Goal: Communication & Community: Ask a question

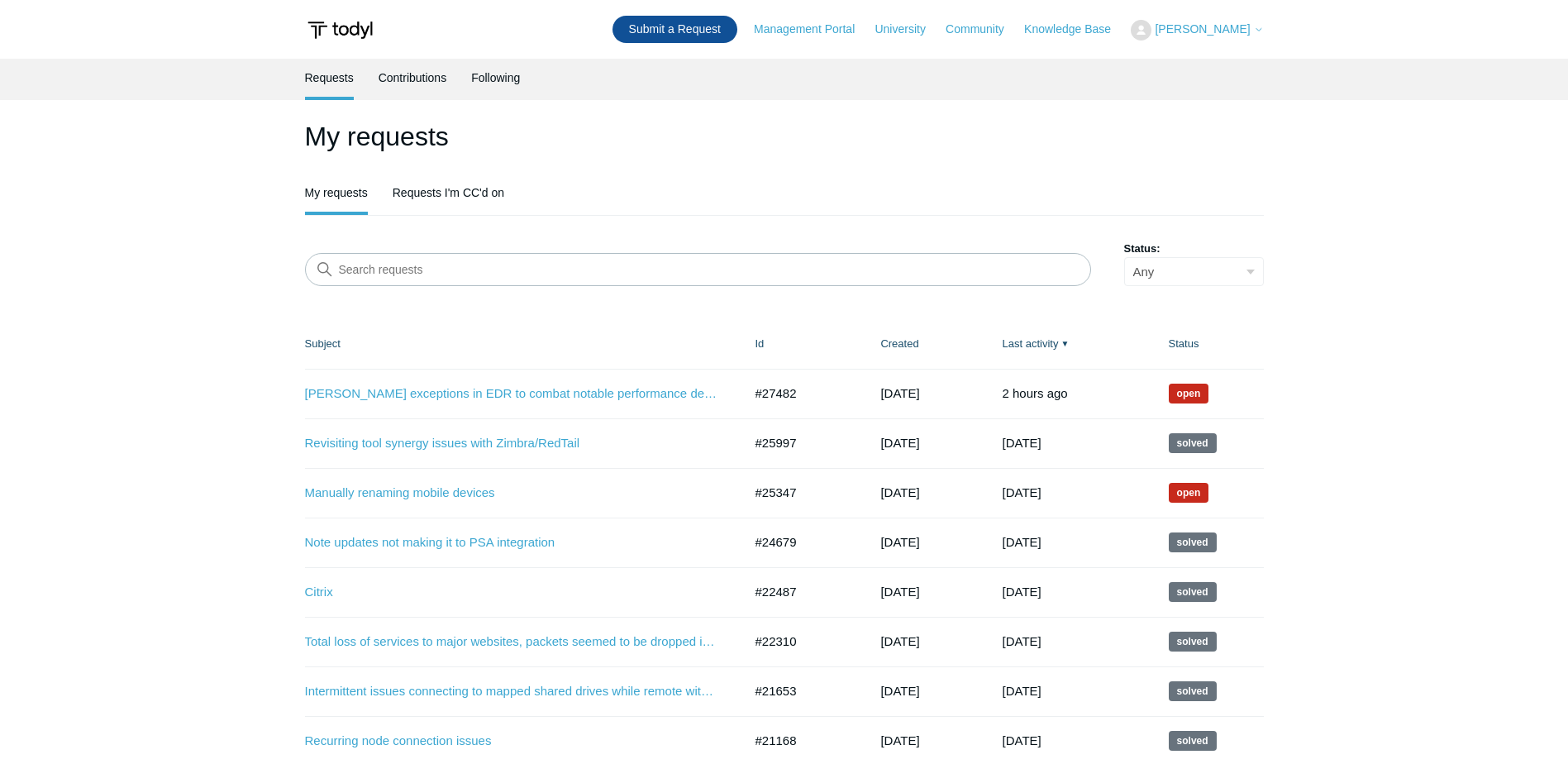
click at [692, 32] on link "Submit a Request" at bounding box center [675, 29] width 125 height 28
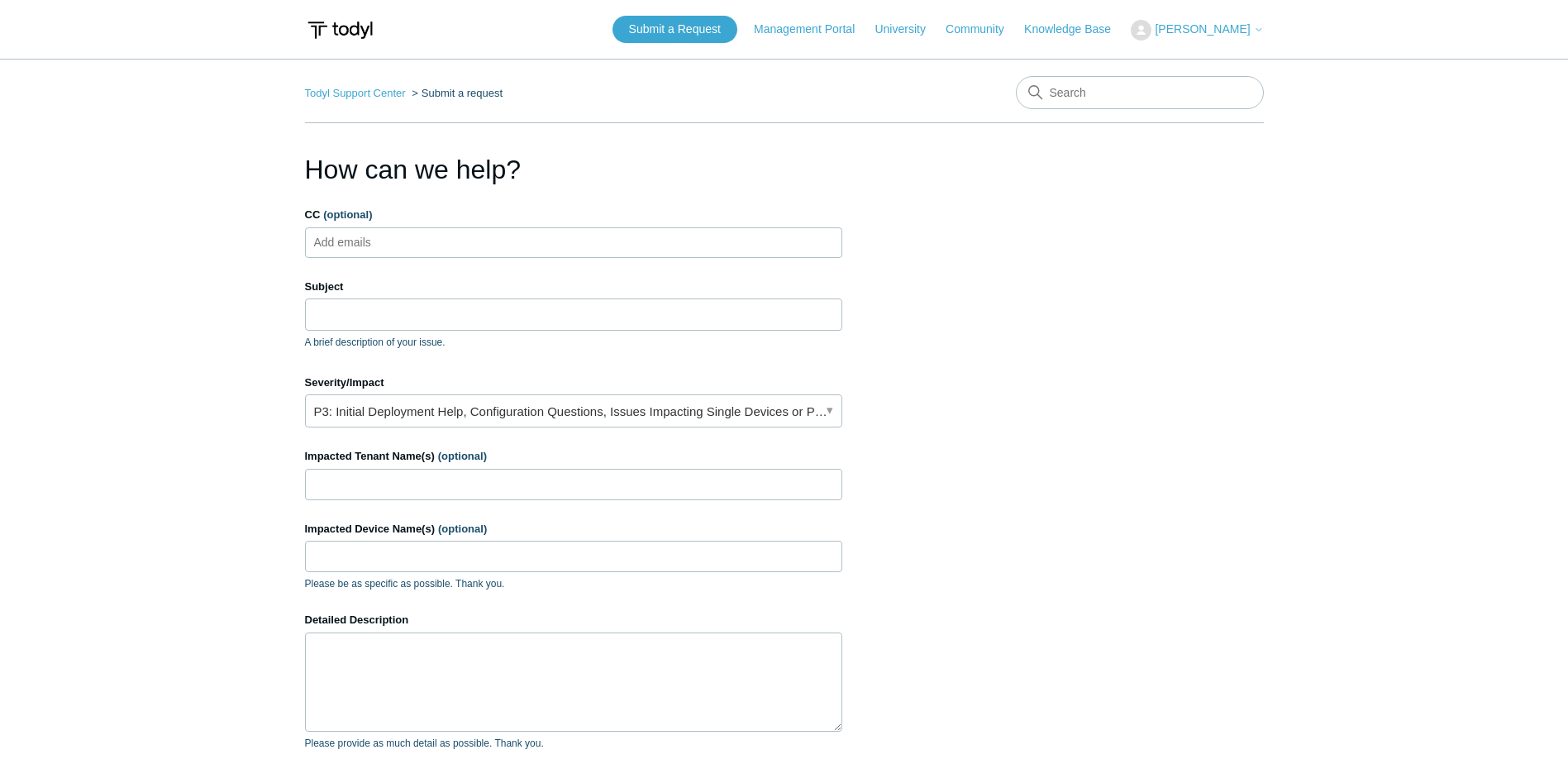
click at [514, 242] on ul "Add emails" at bounding box center [574, 242] width 537 height 30
click at [489, 319] on input "Subject" at bounding box center [574, 313] width 537 height 31
type input "G"
type input "S"
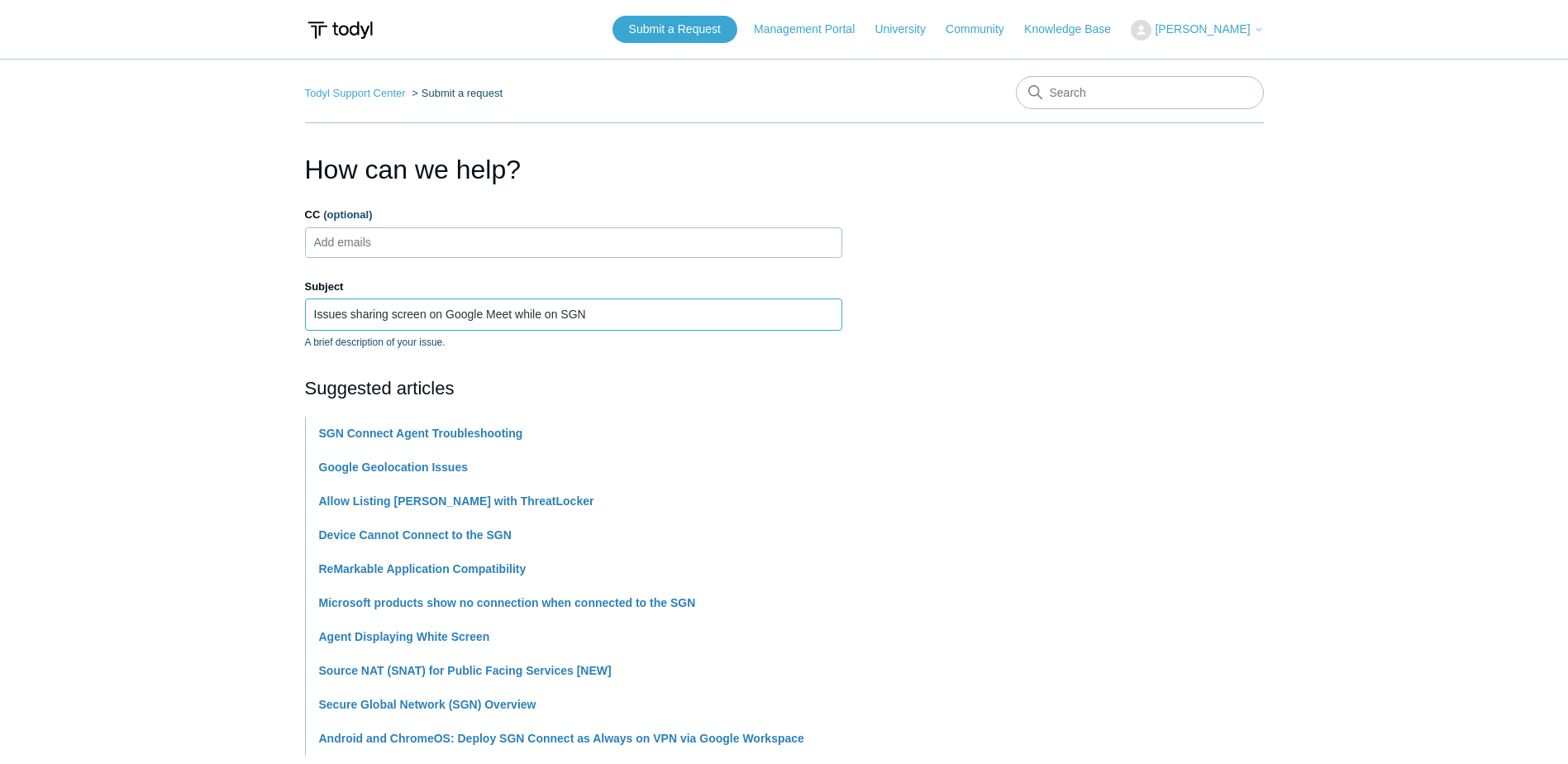
type input "Issues sharing screen on Google Meet while on SGN"
click at [148, 495] on main "Todyl Support Center Submit a request How can we help? CC (optional) Add emails…" at bounding box center [784, 686] width 1568 height 1255
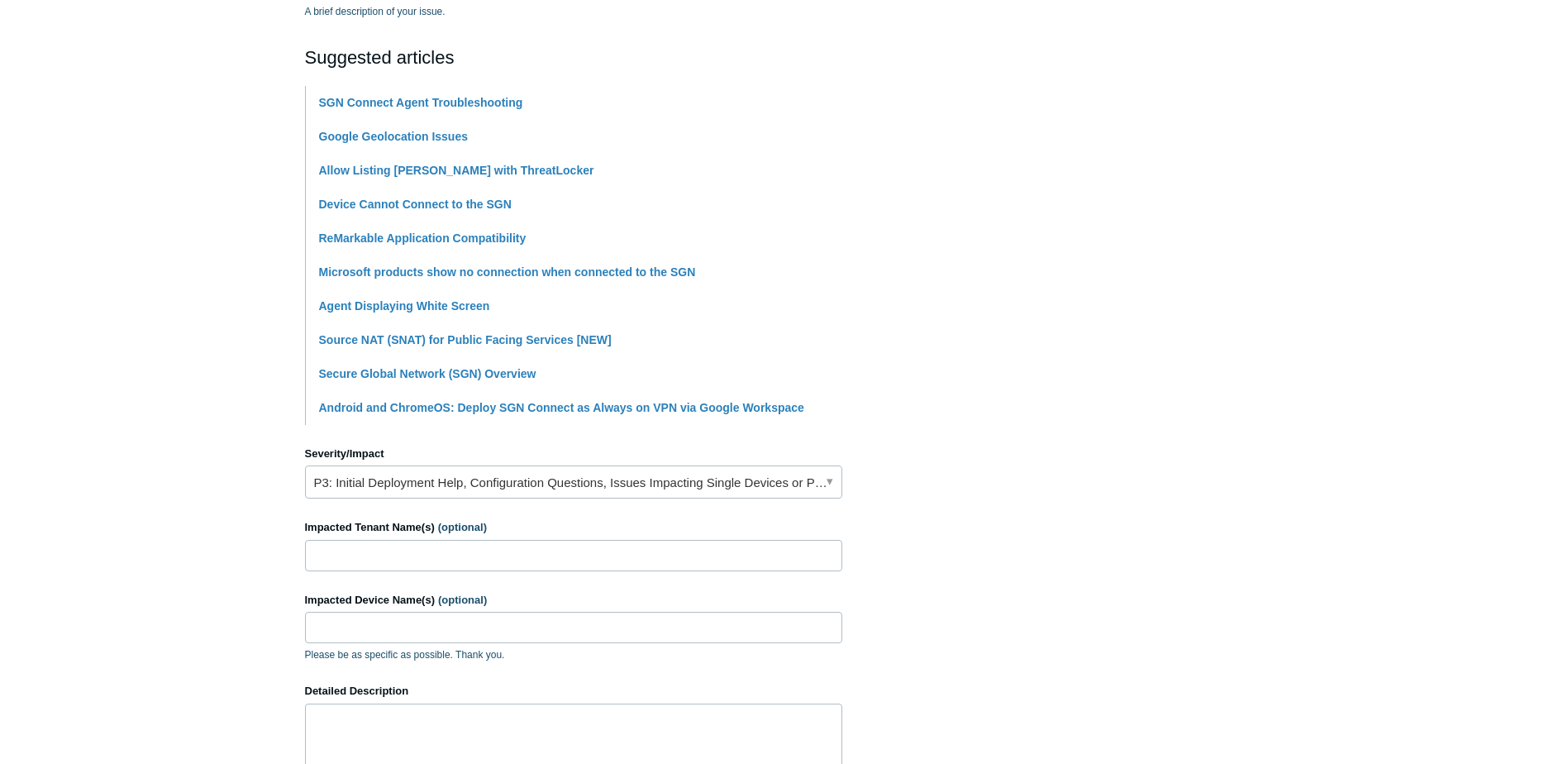
scroll to position [496, 0]
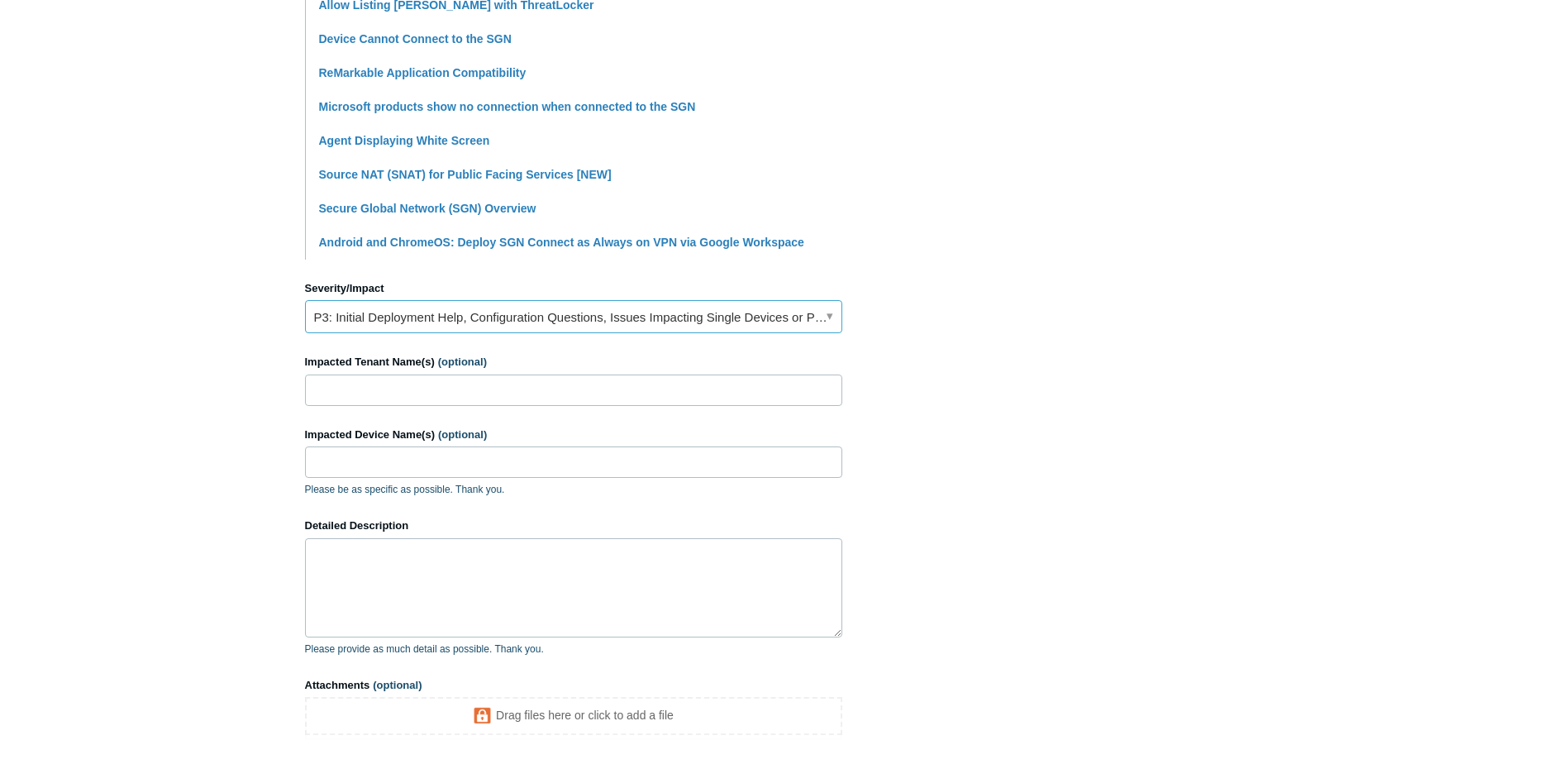
click at [666, 331] on link "P3: Initial Deployment Help, Configuration Questions, Issues Impacting Single D…" at bounding box center [574, 316] width 537 height 33
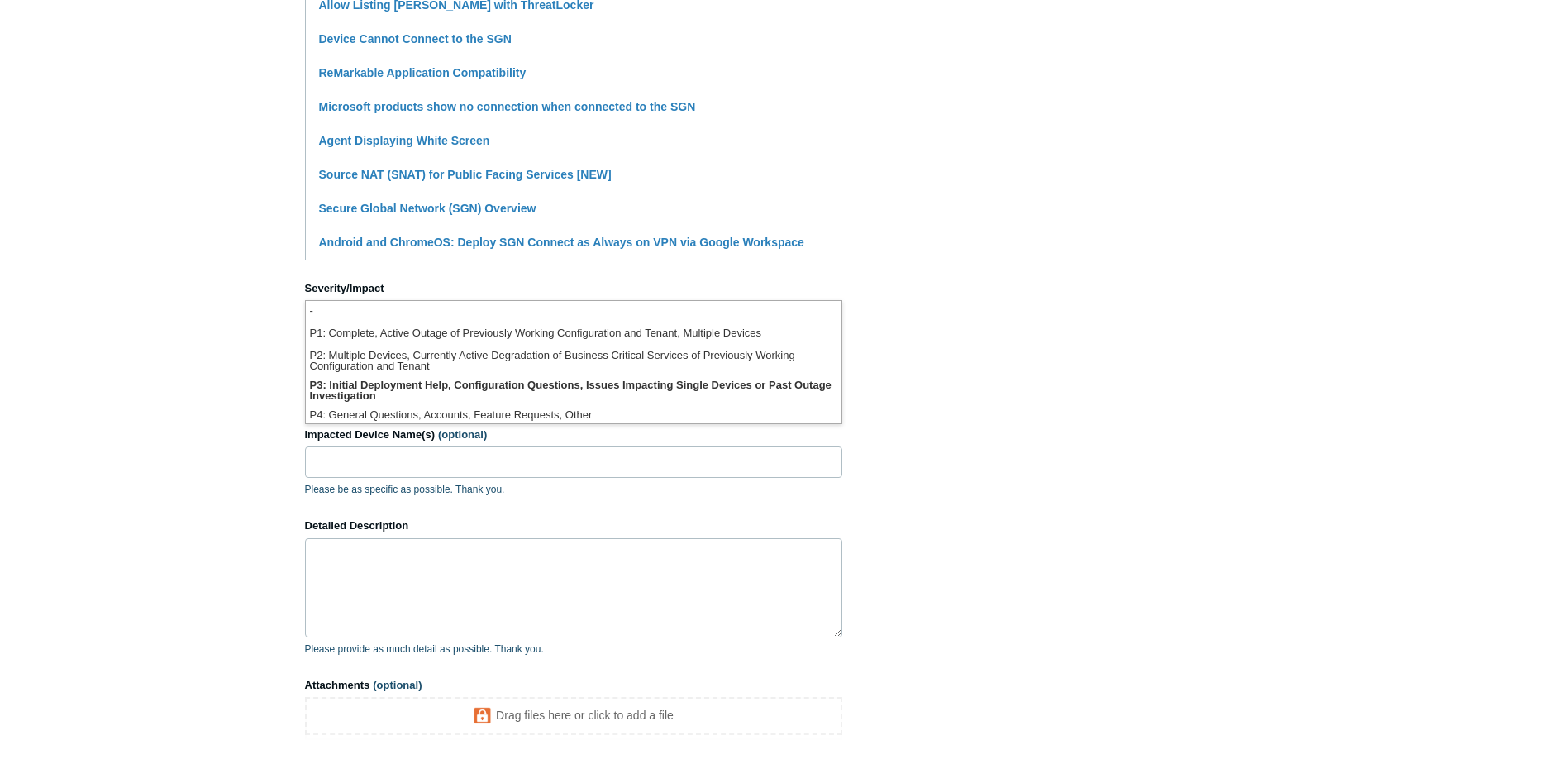
scroll to position [4, 0]
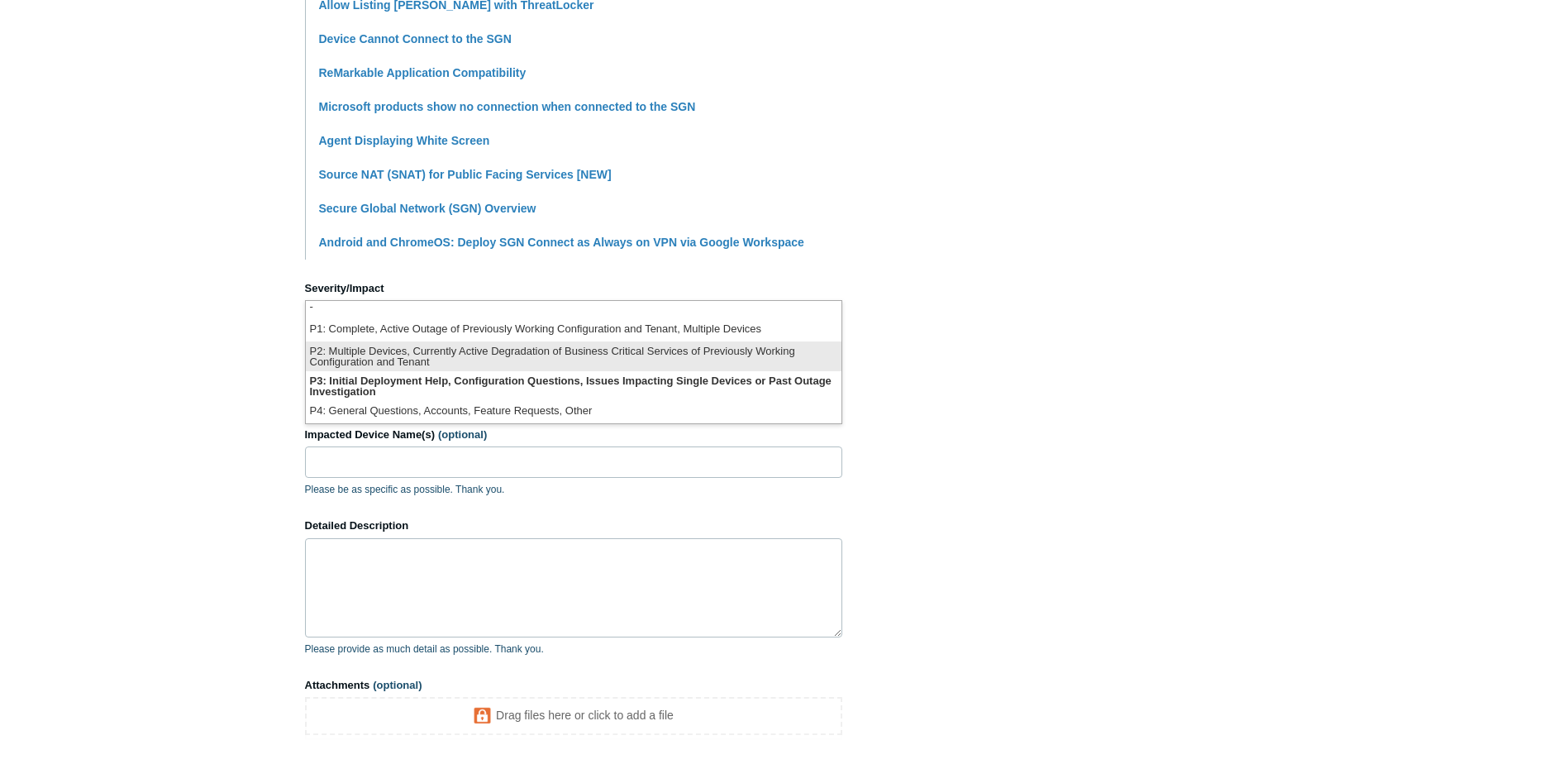
click at [732, 364] on li "P2: Multiple Devices, Currently Active Degradation of Business Critical Service…" at bounding box center [574, 357] width 536 height 30
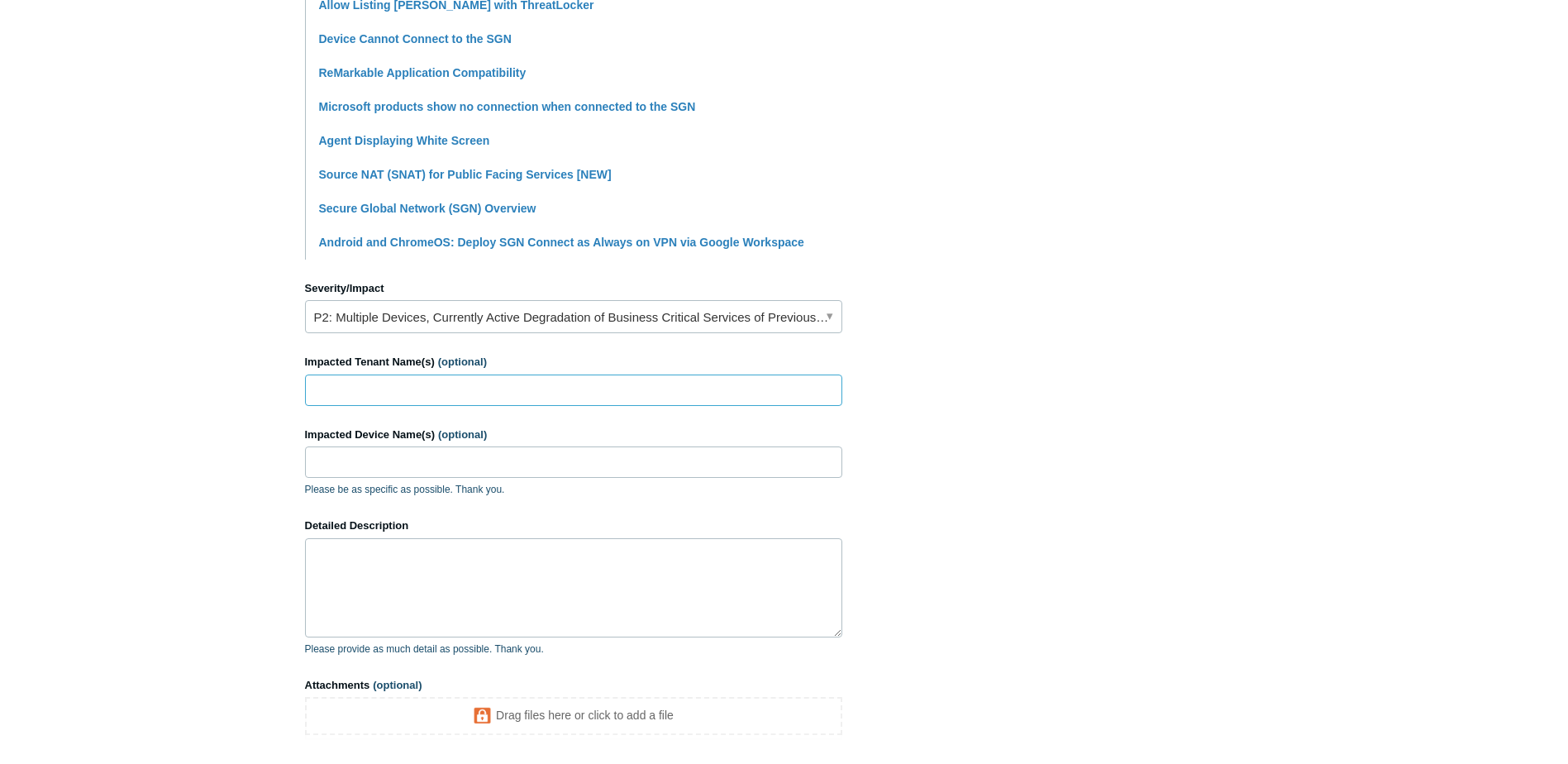
click at [651, 394] on input "Impacted Tenant Name(s) (optional)" at bounding box center [574, 390] width 537 height 31
type input "Focused Tax"
click at [617, 469] on input "Impacted Device Name(s) (optional)" at bounding box center [574, 461] width 537 height 31
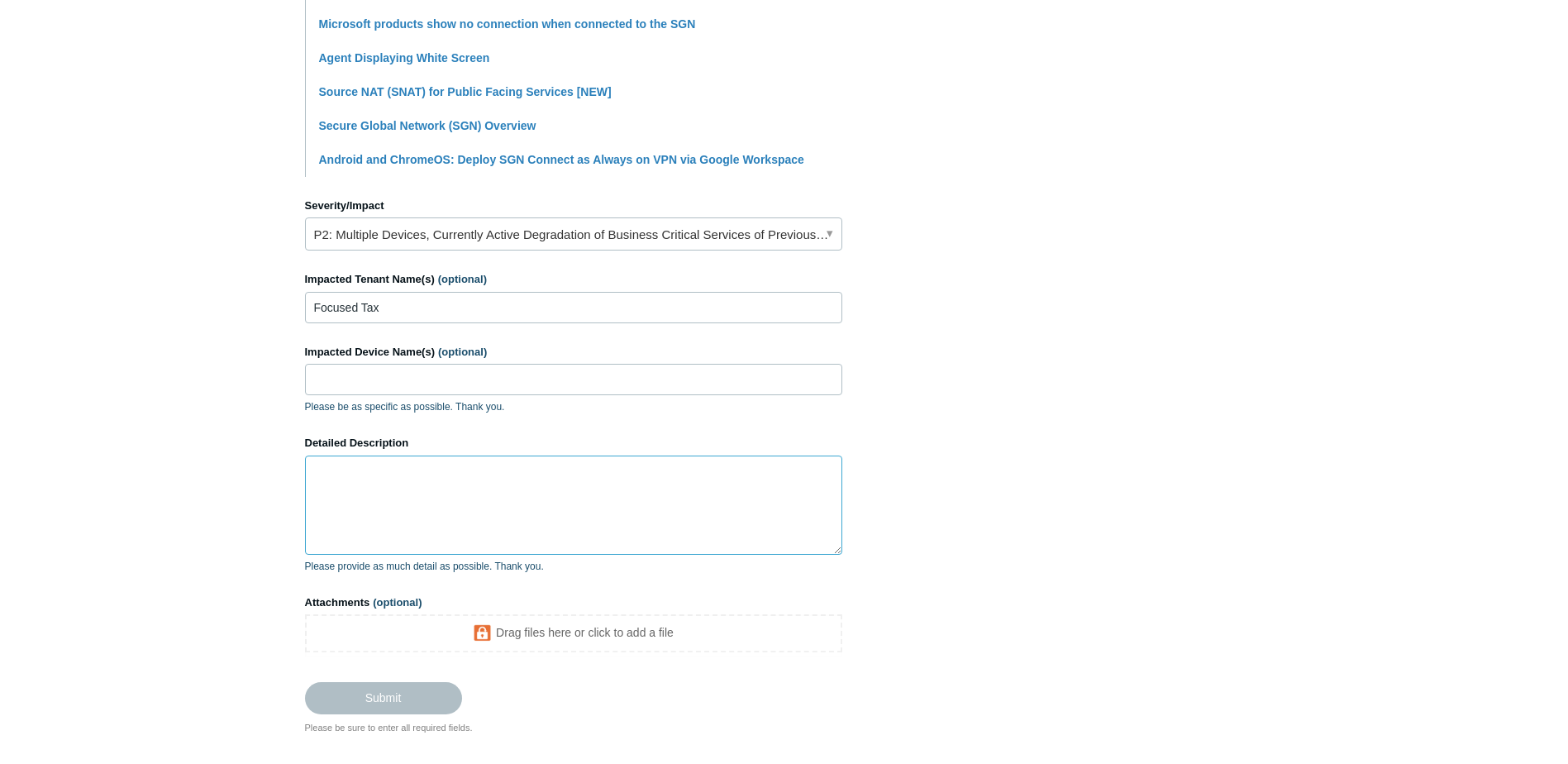
click at [605, 516] on textarea "Detailed Description" at bounding box center [574, 506] width 537 height 99
click at [492, 478] on textarea "WE had" at bounding box center [574, 506] width 537 height 99
type textarea "W"
type textarea "e"
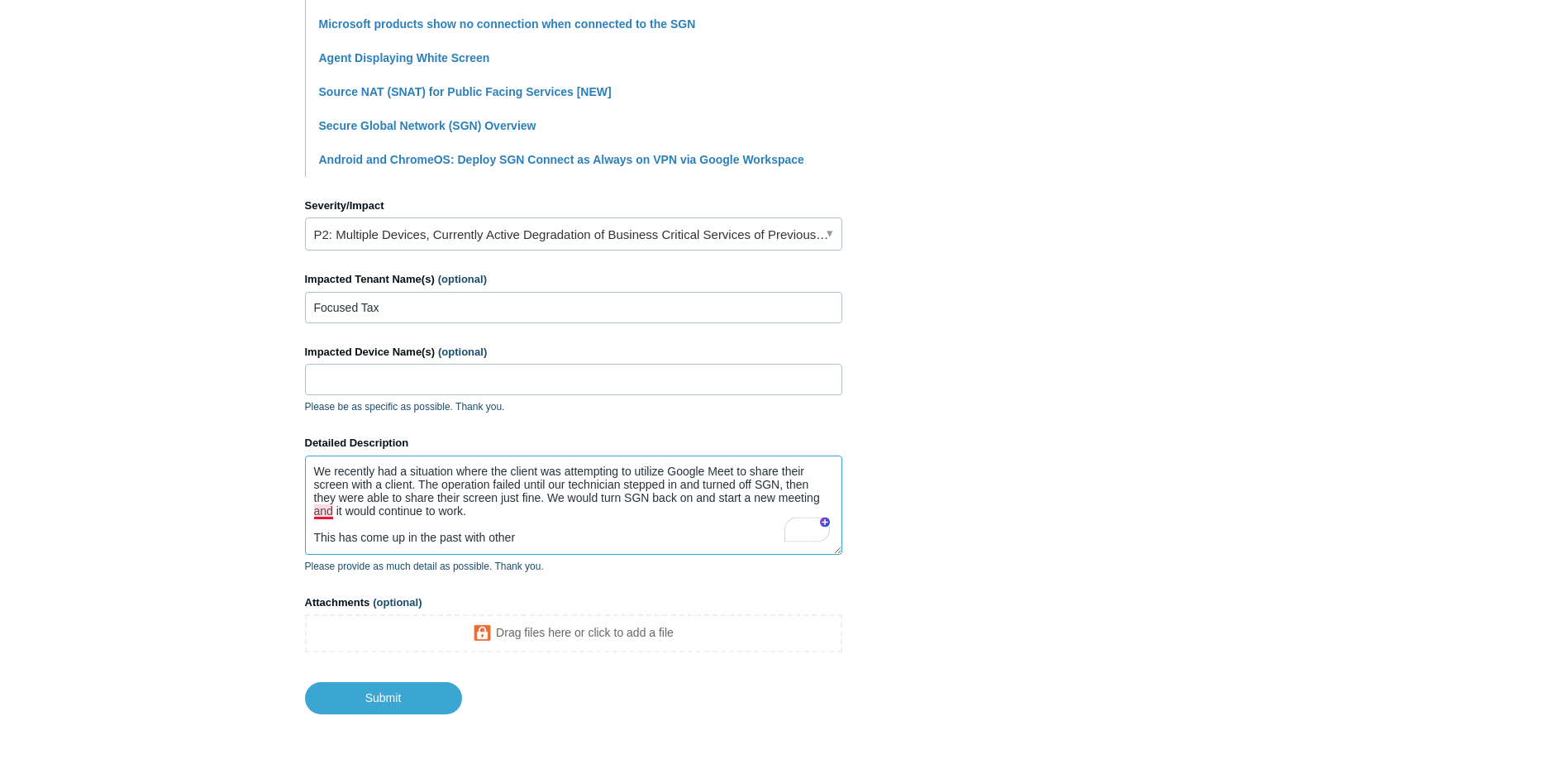
click at [321, 510] on textarea "We recently had a situation where the client was attempting to utilize Google M…" at bounding box center [574, 506] width 537 height 99
click at [599, 520] on textarea "We recently had a situation where the client was attempting to utilize Google M…" at bounding box center [574, 506] width 537 height 99
click at [588, 533] on textarea "We recently had a situation where the client was attempting to utilize Google M…" at bounding box center [574, 506] width 537 height 99
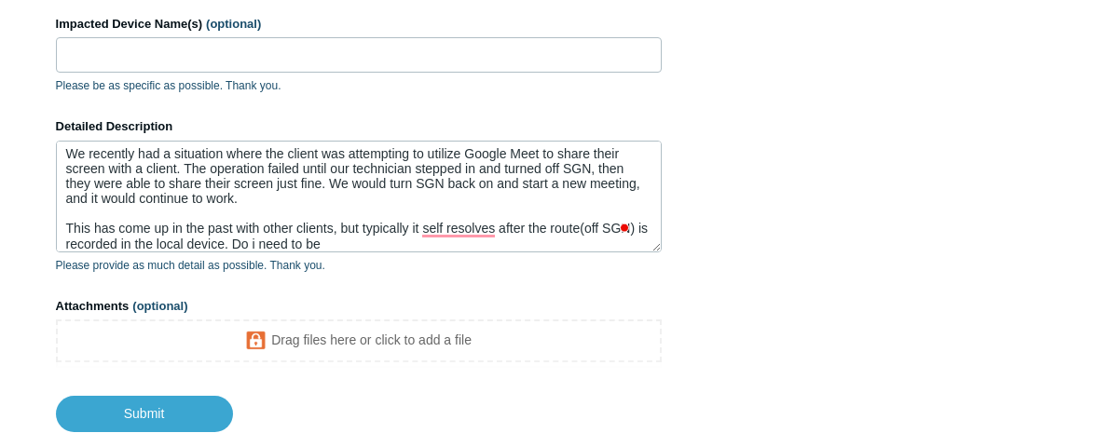
scroll to position [14, 0]
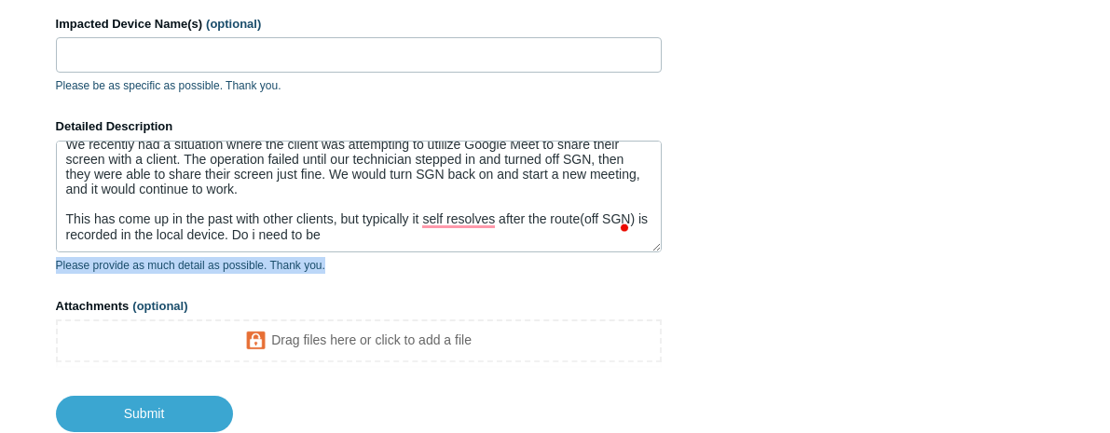
drag, startPoint x: 381, startPoint y: 255, endPoint x: 278, endPoint y: 246, distance: 103.9
click at [277, 247] on div "Detailed Description We recently had a situation where the client was attemptin…" at bounding box center [359, 195] width 606 height 157
click at [354, 227] on textarea "We recently had a situation where the client was attempting to utilize Google M…" at bounding box center [359, 197] width 606 height 112
drag, startPoint x: 348, startPoint y: 233, endPoint x: 240, endPoint y: 231, distance: 107.2
click at [242, 231] on textarea "We recently had a situation where the client was attempting to utilize Google M…" at bounding box center [359, 197] width 606 height 112
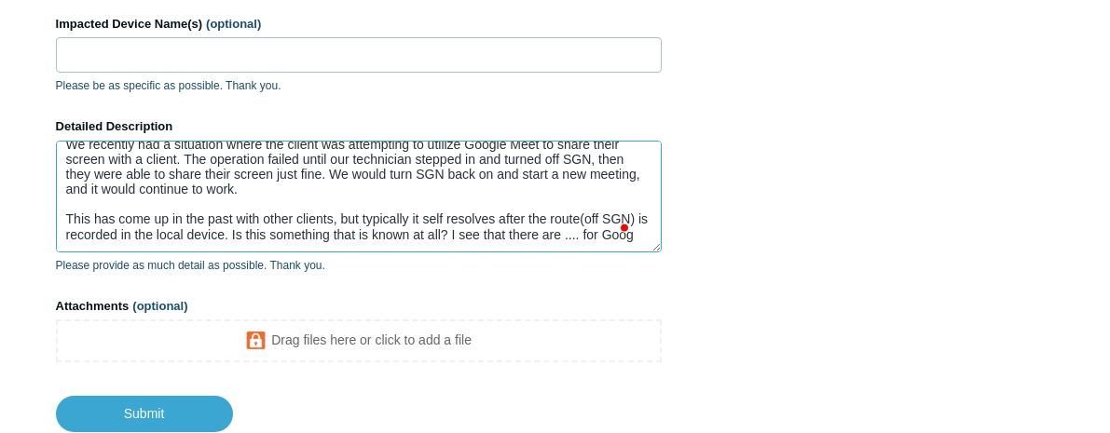
scroll to position [20, 0]
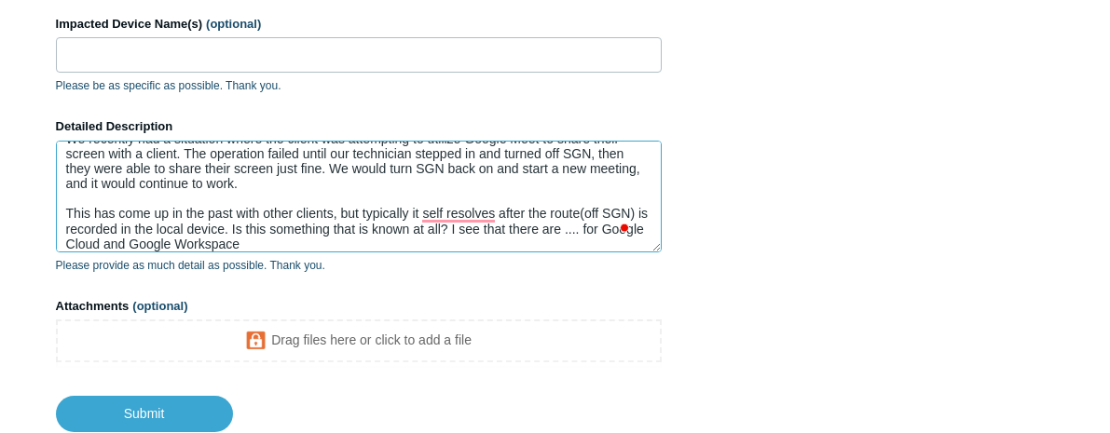
drag, startPoint x: 595, startPoint y: 233, endPoint x: 577, endPoint y: 233, distance: 17.7
click at [577, 233] on textarea "We recently had a situation where the client was attempting to utilize Google M…" at bounding box center [359, 197] width 606 height 112
click at [471, 253] on div "Detailed Description We recently had a situation where the client was attemptin…" at bounding box center [359, 195] width 606 height 157
click at [470, 242] on textarea "We recently had a situation where the client was attempting to utilize Google M…" at bounding box center [359, 197] width 606 height 112
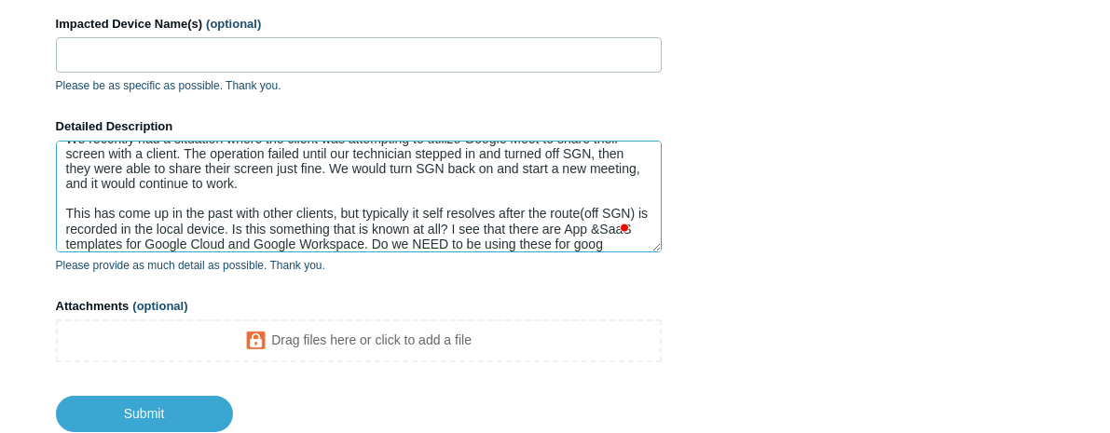
scroll to position [34, 0]
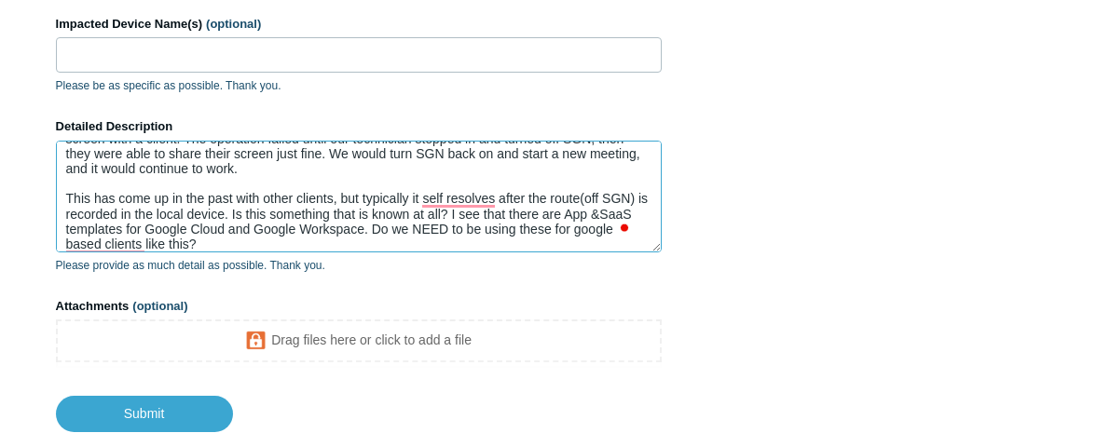
click at [480, 189] on textarea "We recently had a situation where the client was attempting to utilize Google M…" at bounding box center [359, 197] width 606 height 112
click at [480, 192] on textarea "We recently had a situation where the client was attempting to utilize Google M…" at bounding box center [359, 197] width 606 height 112
click at [360, 244] on textarea "We recently had a situation where the client was attempting to utilize Google M…" at bounding box center [359, 197] width 606 height 112
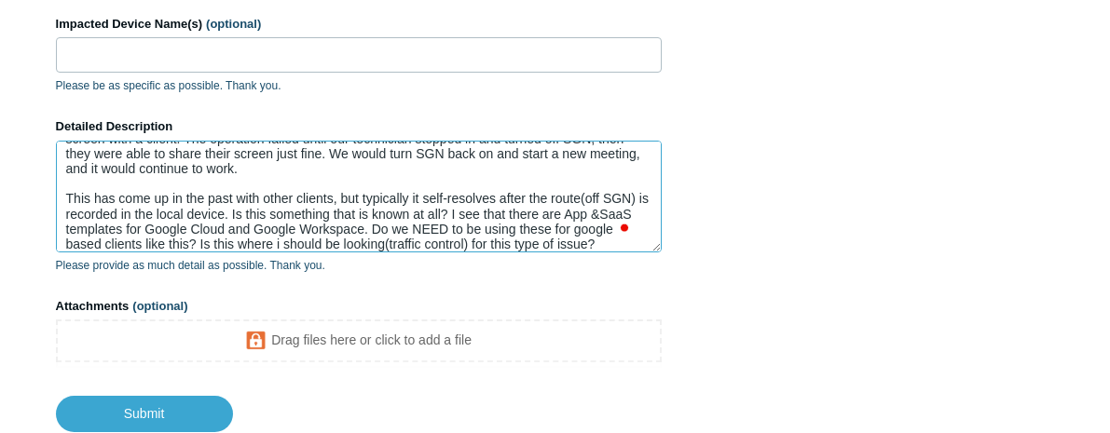
scroll to position [49, 0]
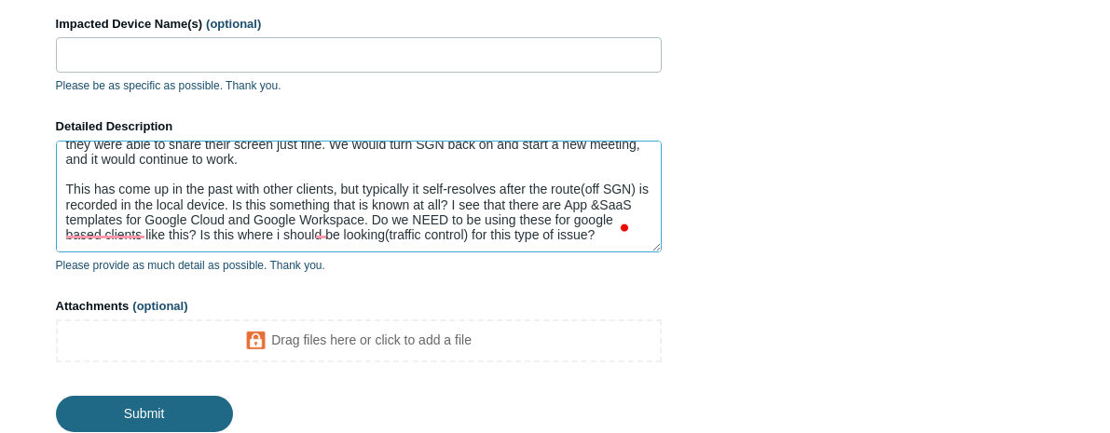
type textarea "We recently had a situation where the client was attempting to utilize Google M…"
click at [101, 414] on input "Submit" at bounding box center [144, 414] width 177 height 37
